Goal: Task Accomplishment & Management: Use online tool/utility

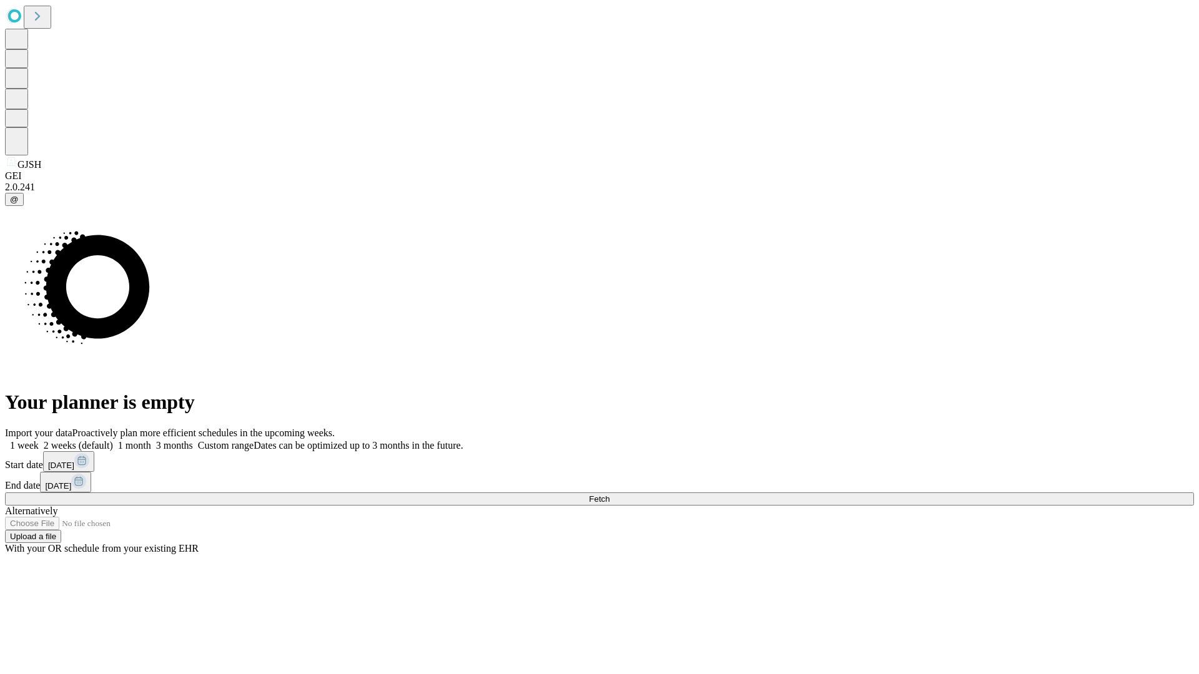
click at [609, 495] on span "Fetch" at bounding box center [599, 499] width 21 height 9
